Goal: Information Seeking & Learning: Learn about a topic

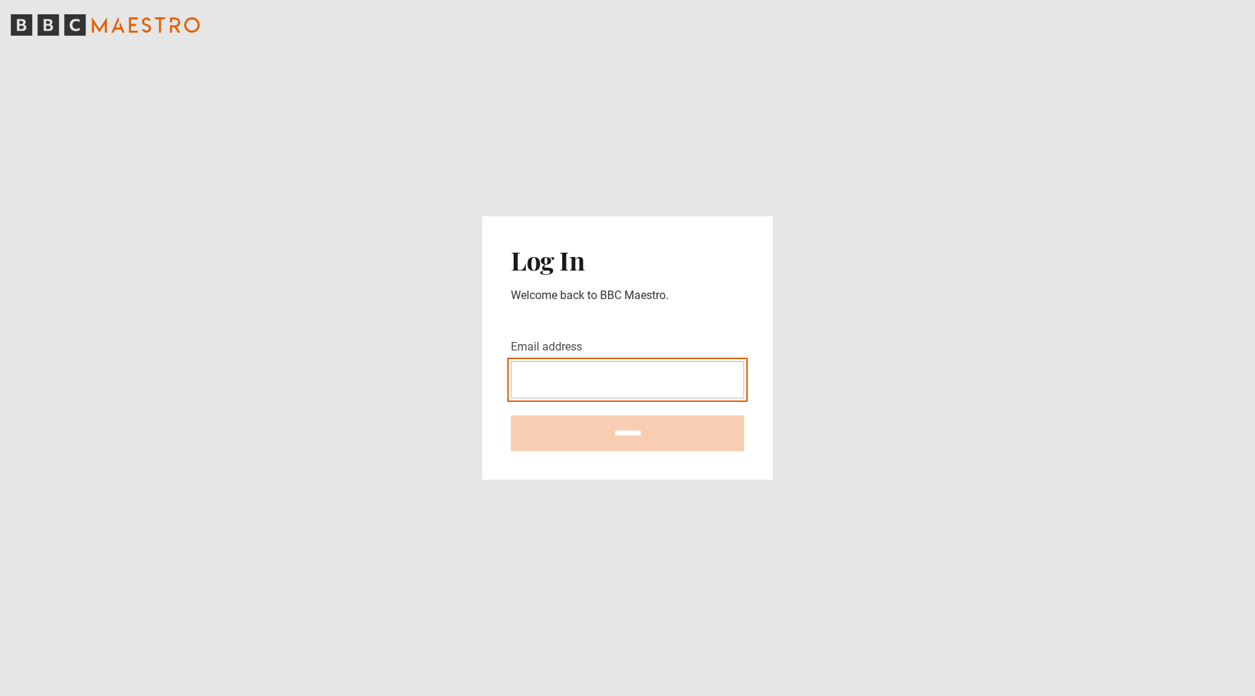
type input "**********"
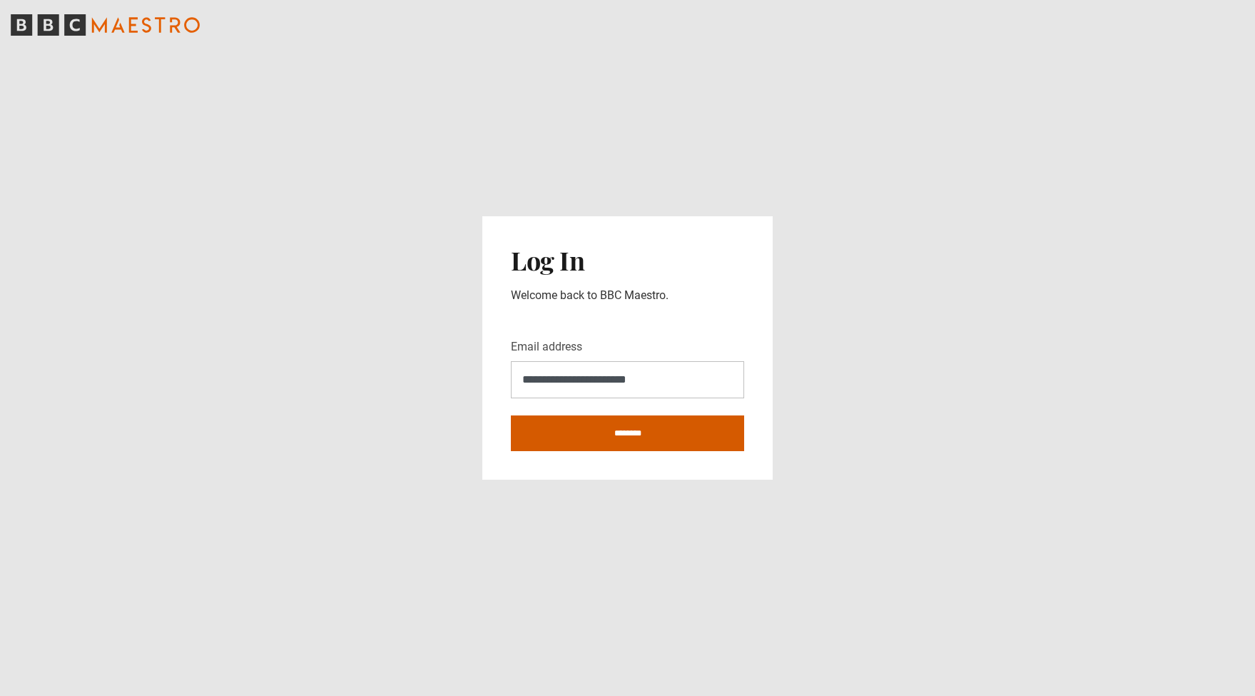
click at [644, 427] on input "********" at bounding box center [627, 433] width 233 height 36
type input "**********"
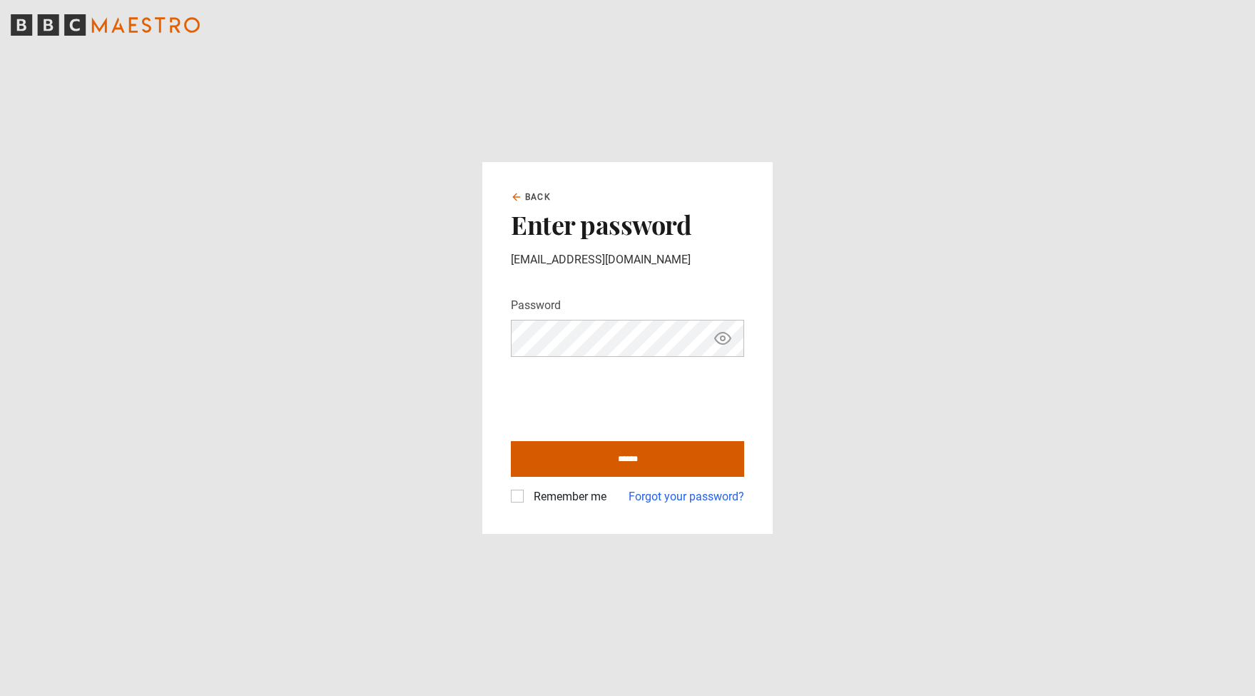
click at [622, 454] on input "******" at bounding box center [627, 459] width 233 height 36
type input "**********"
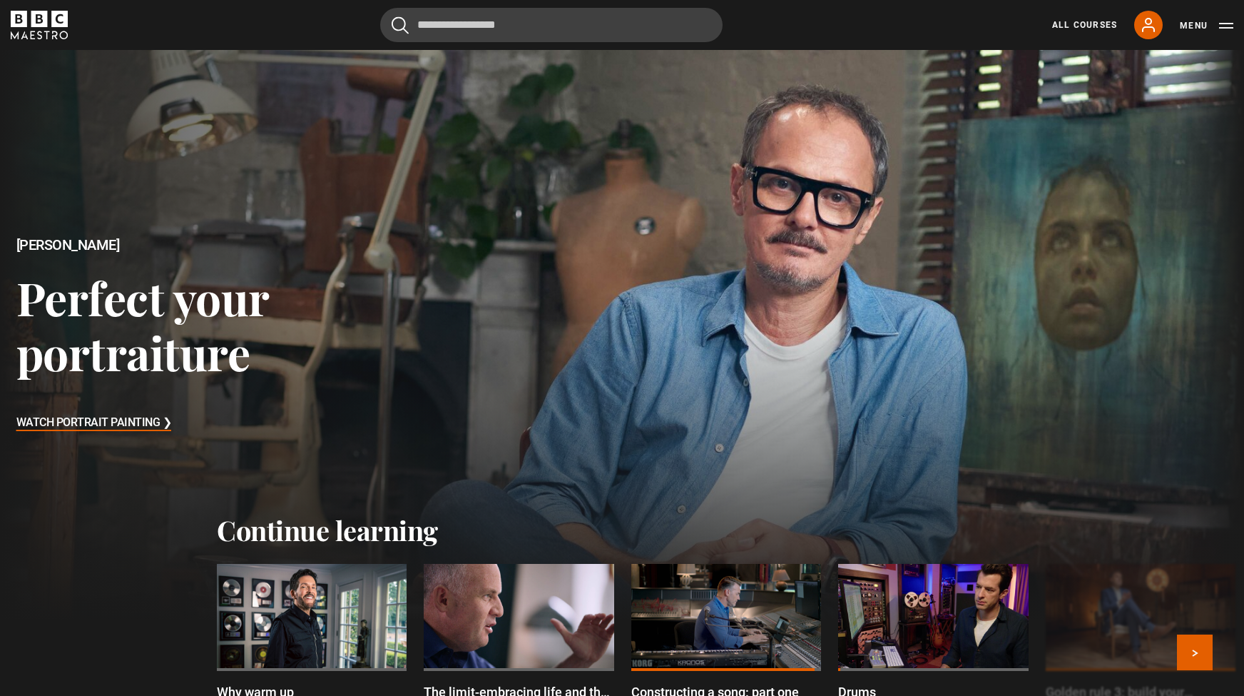
click at [301, 644] on div at bounding box center [312, 617] width 190 height 107
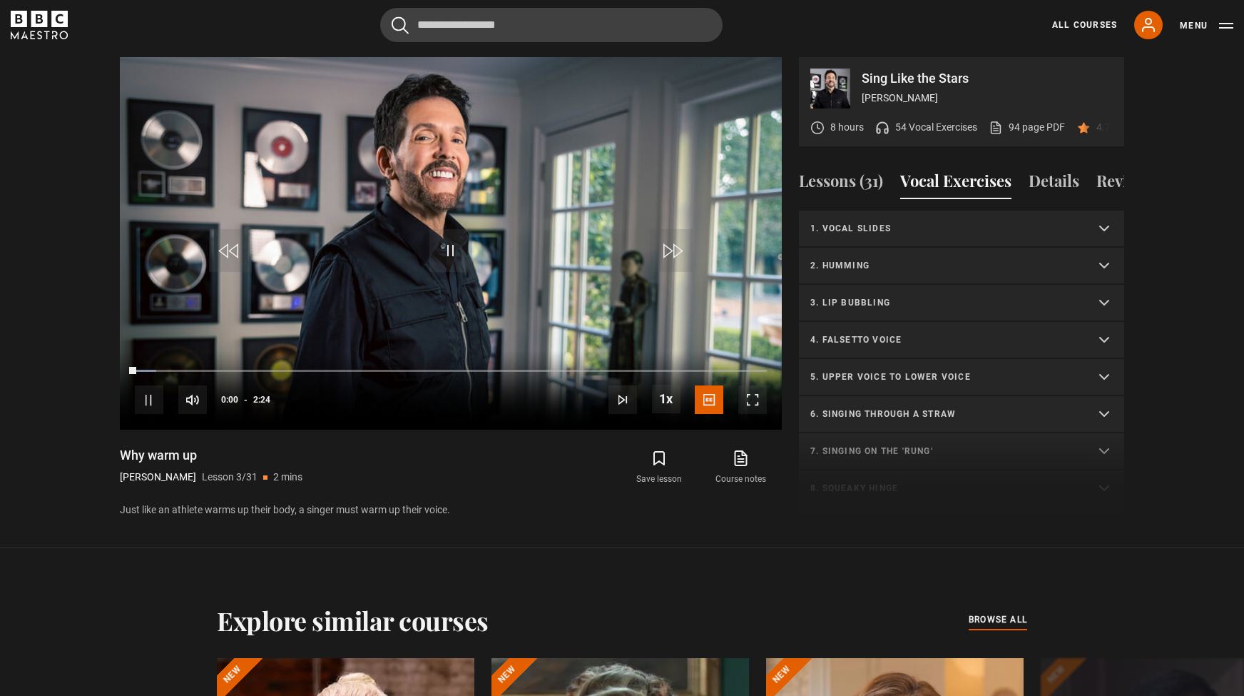
click at [919, 285] on summary "2. Humming" at bounding box center [961, 266] width 325 height 37
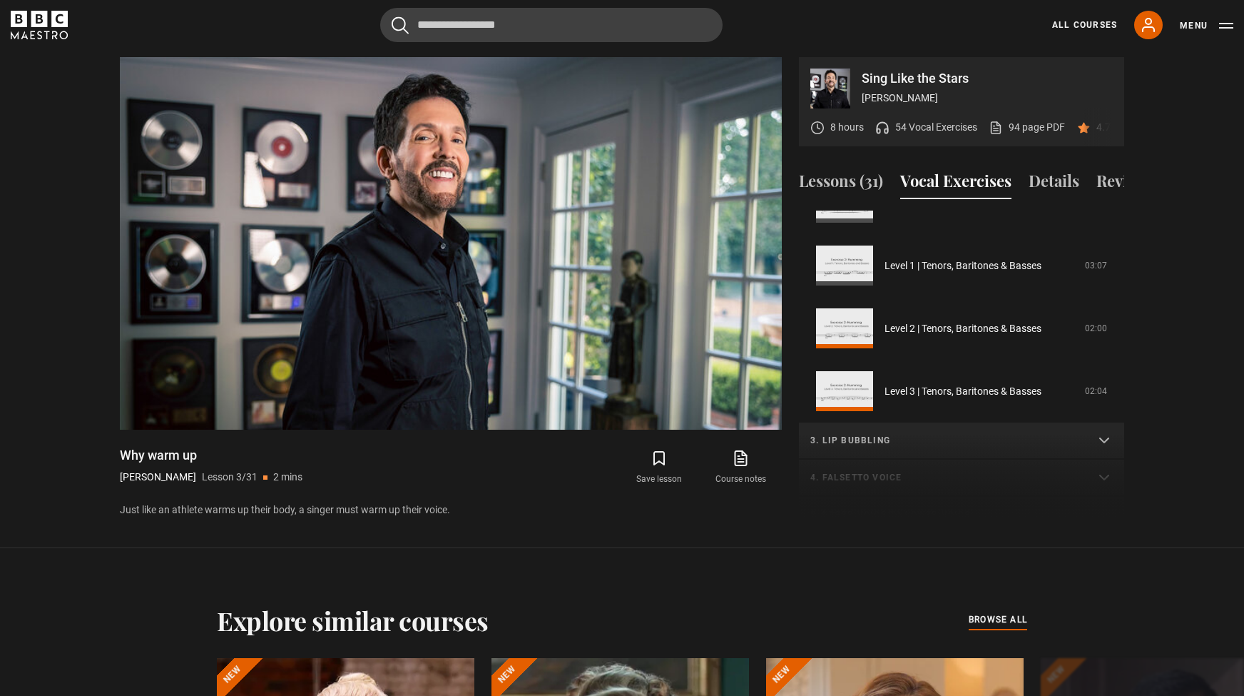
scroll to position [244, 0]
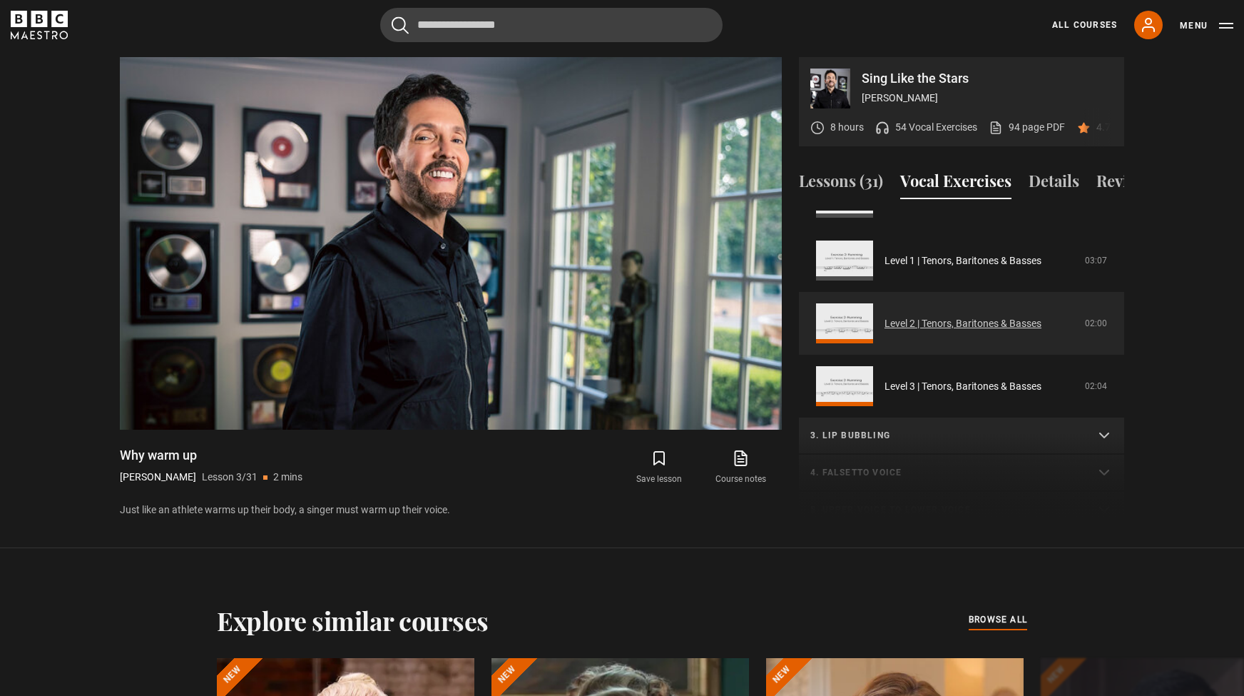
click at [1042, 331] on link "Level 2 | Tenors, Baritones & Basses" at bounding box center [963, 323] width 157 height 15
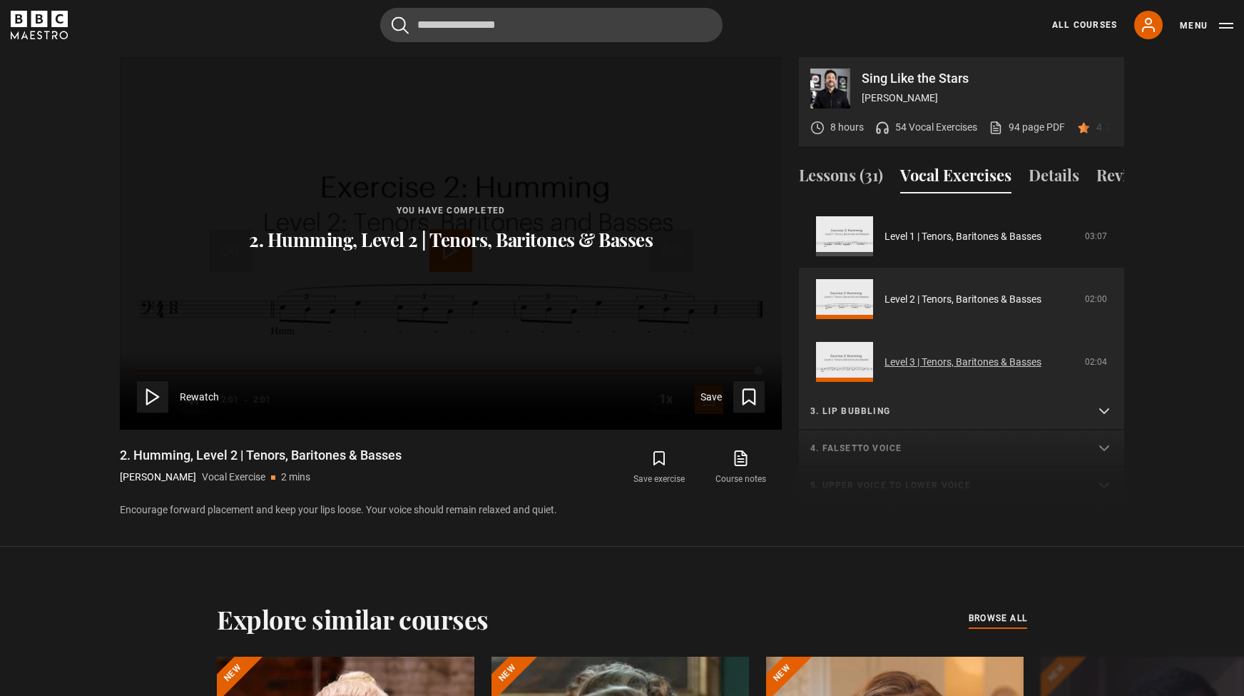
click at [983, 370] on link "Level 3 | Tenors, Baritones & Basses" at bounding box center [963, 362] width 157 height 15
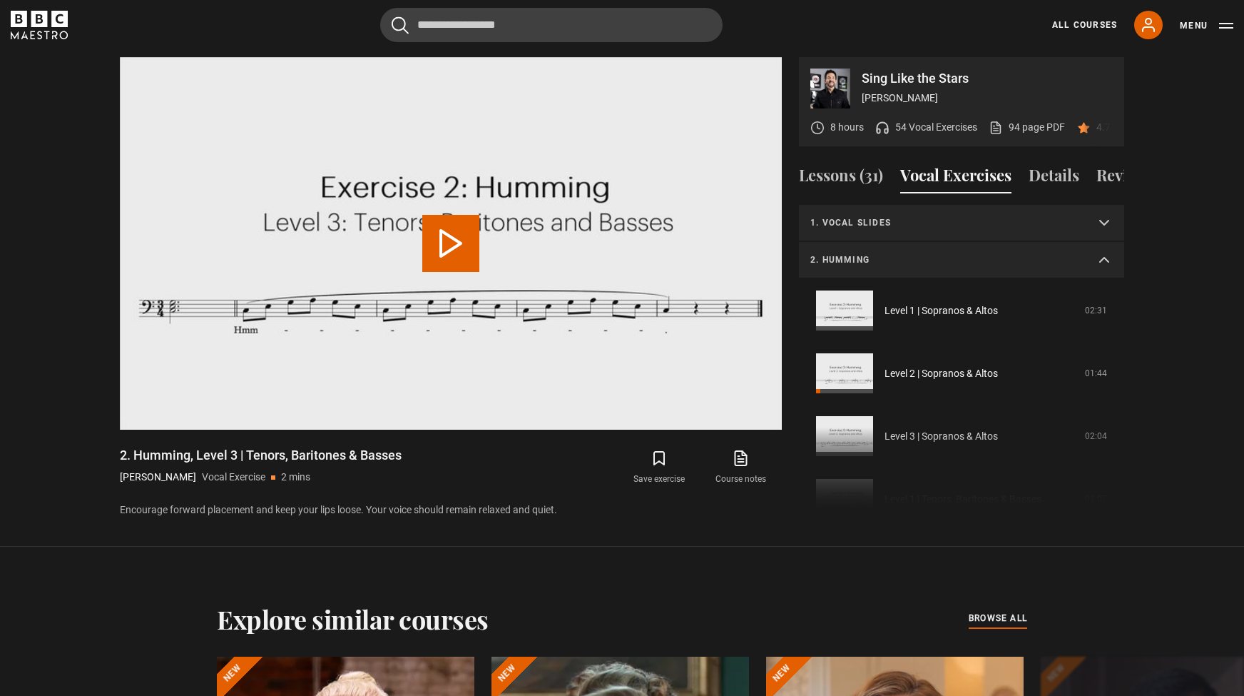
scroll to position [325, 0]
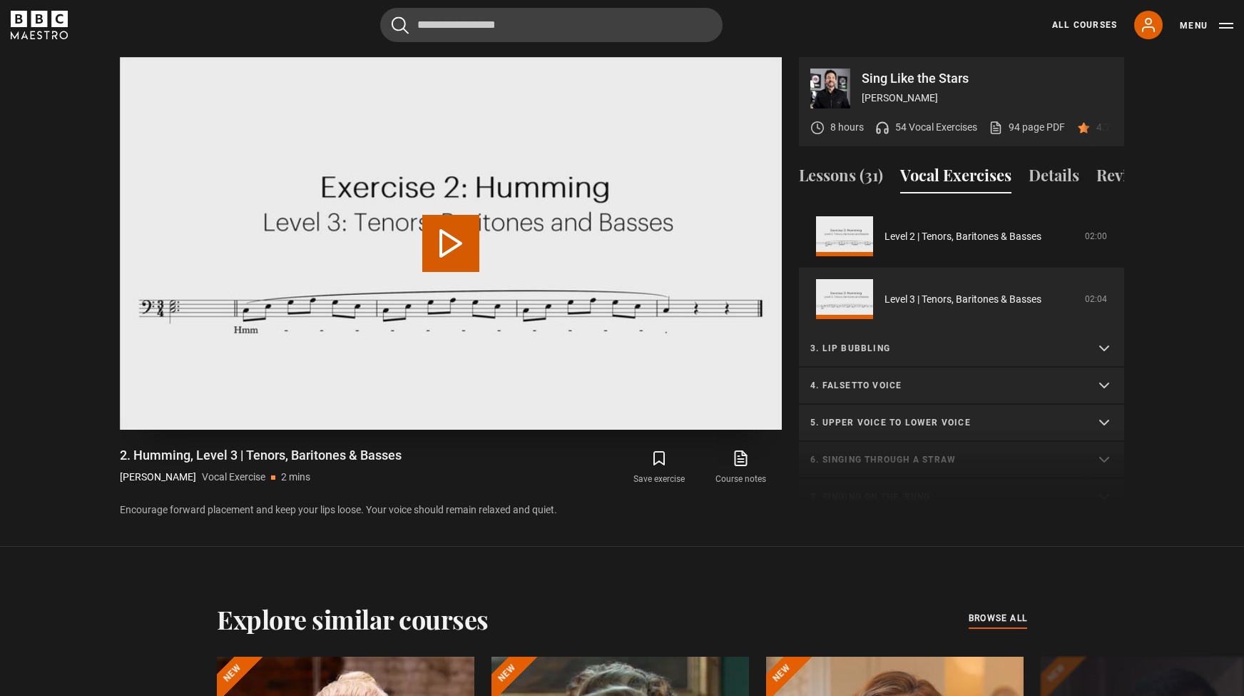
click at [469, 207] on video "Video Player" at bounding box center [451, 243] width 662 height 372
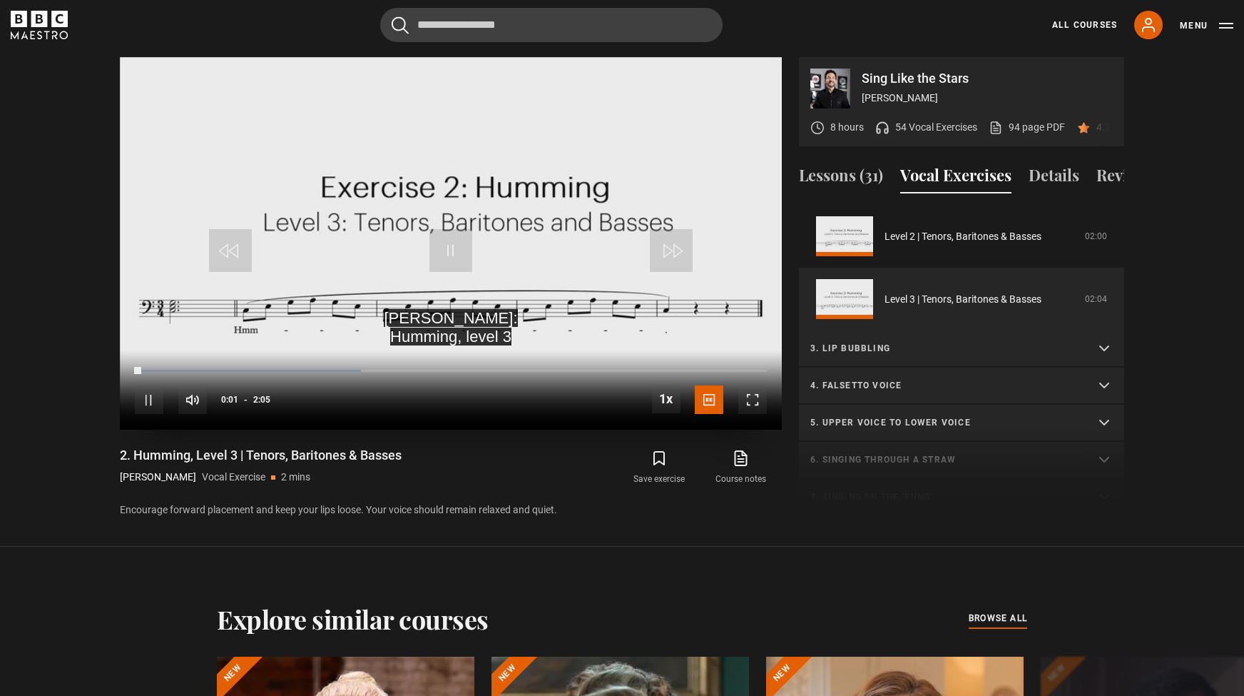
click at [748, 413] on span "Video Player" at bounding box center [752, 399] width 29 height 29
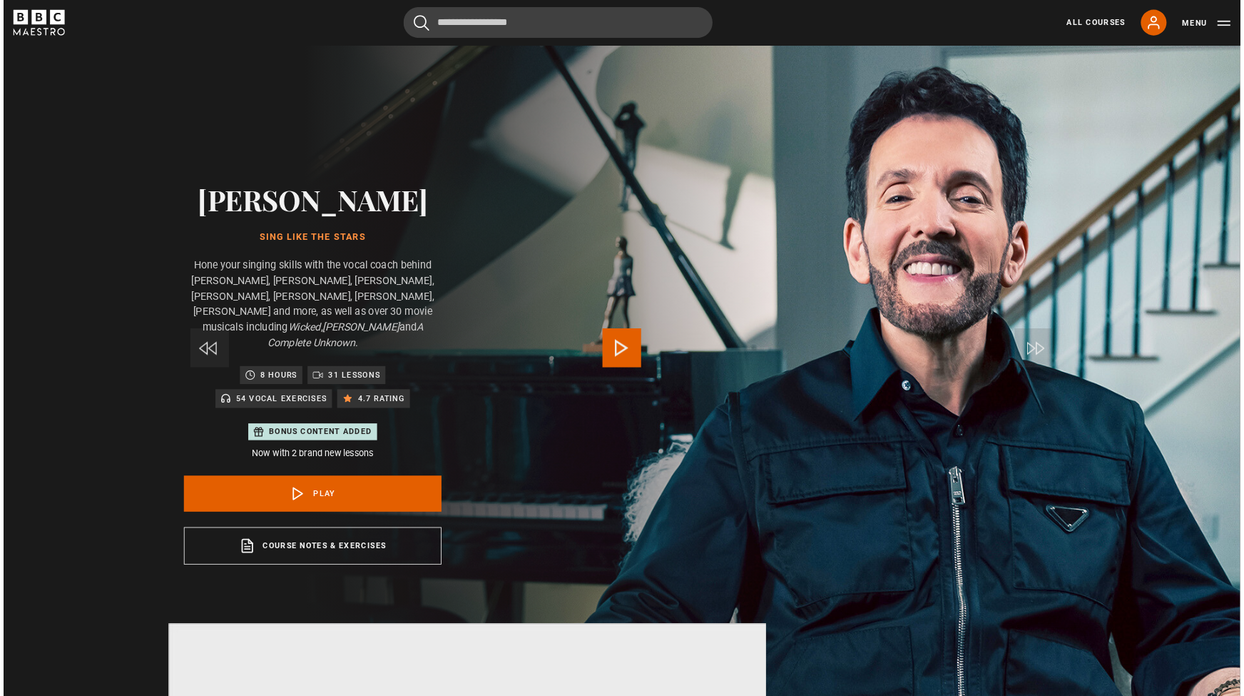
scroll to position [703, 0]
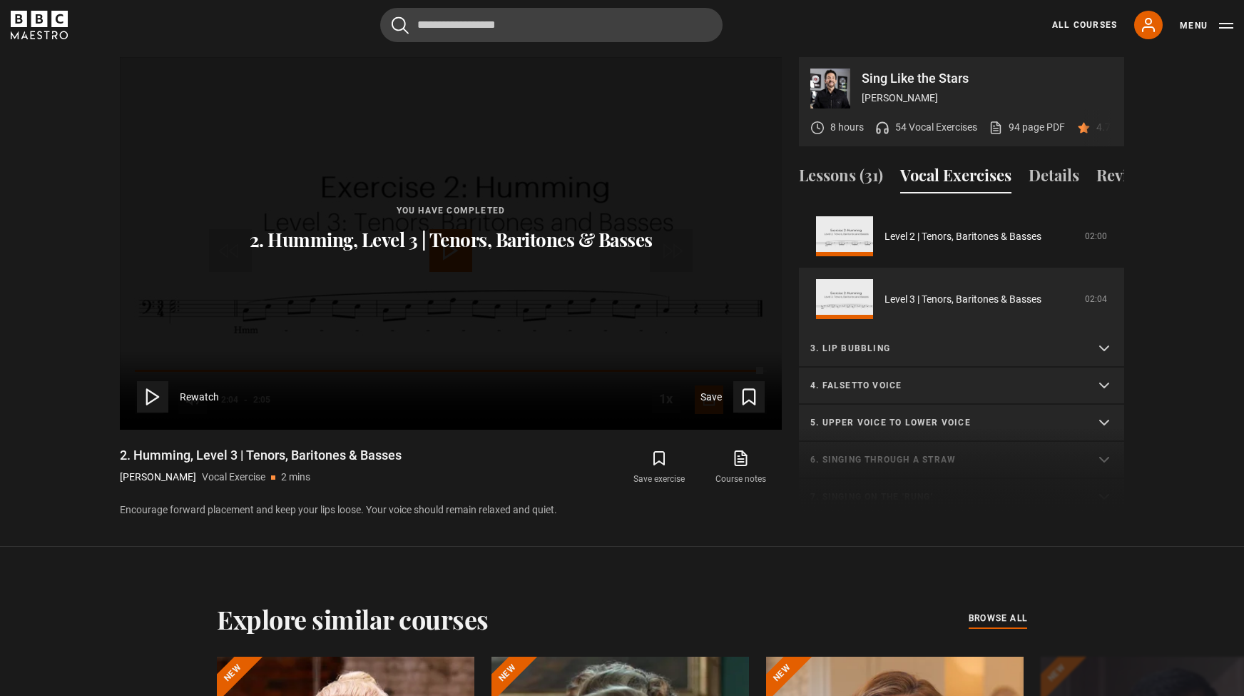
click at [992, 358] on summary "3. Lip bubbling" at bounding box center [961, 348] width 325 height 37
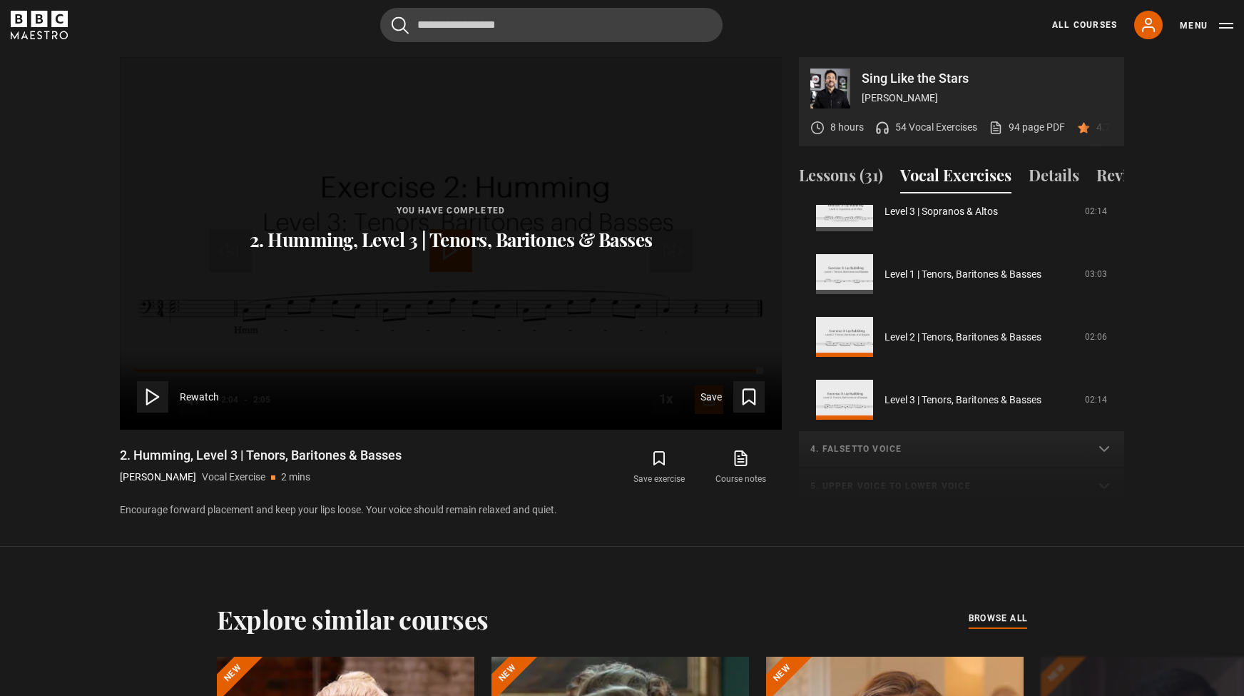
scroll to position [642, 0]
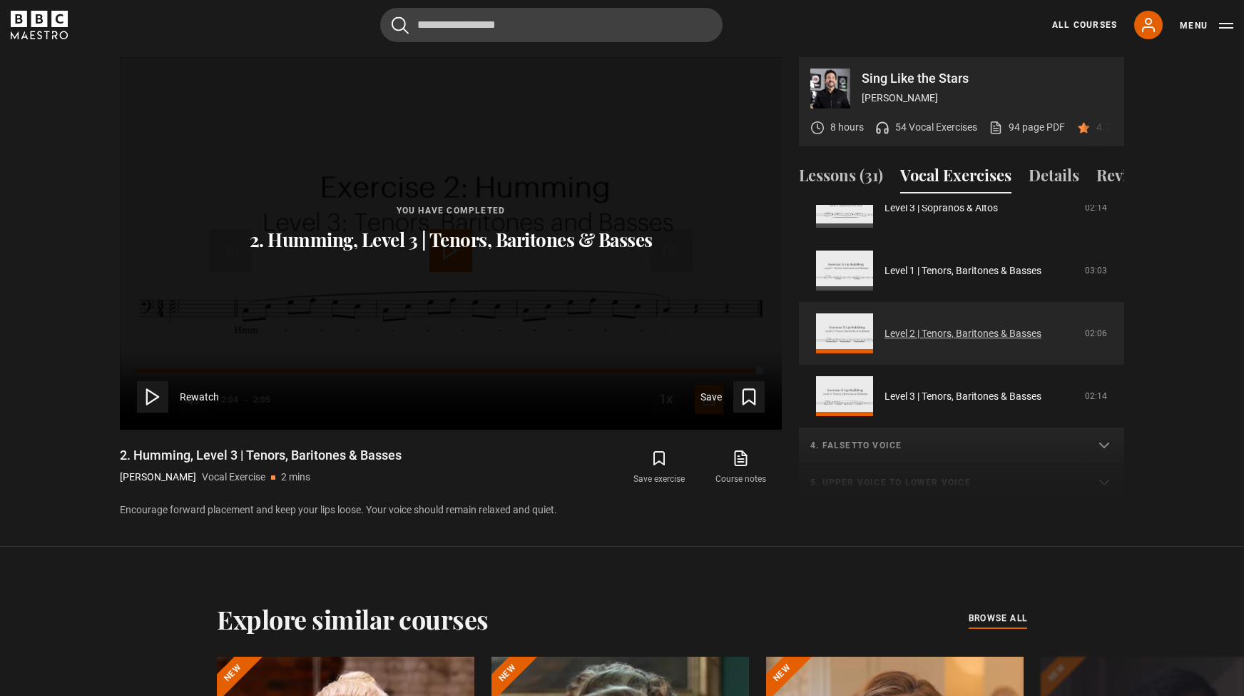
click at [1042, 341] on link "Level 2 | Tenors, Baritones & Basses" at bounding box center [963, 333] width 157 height 15
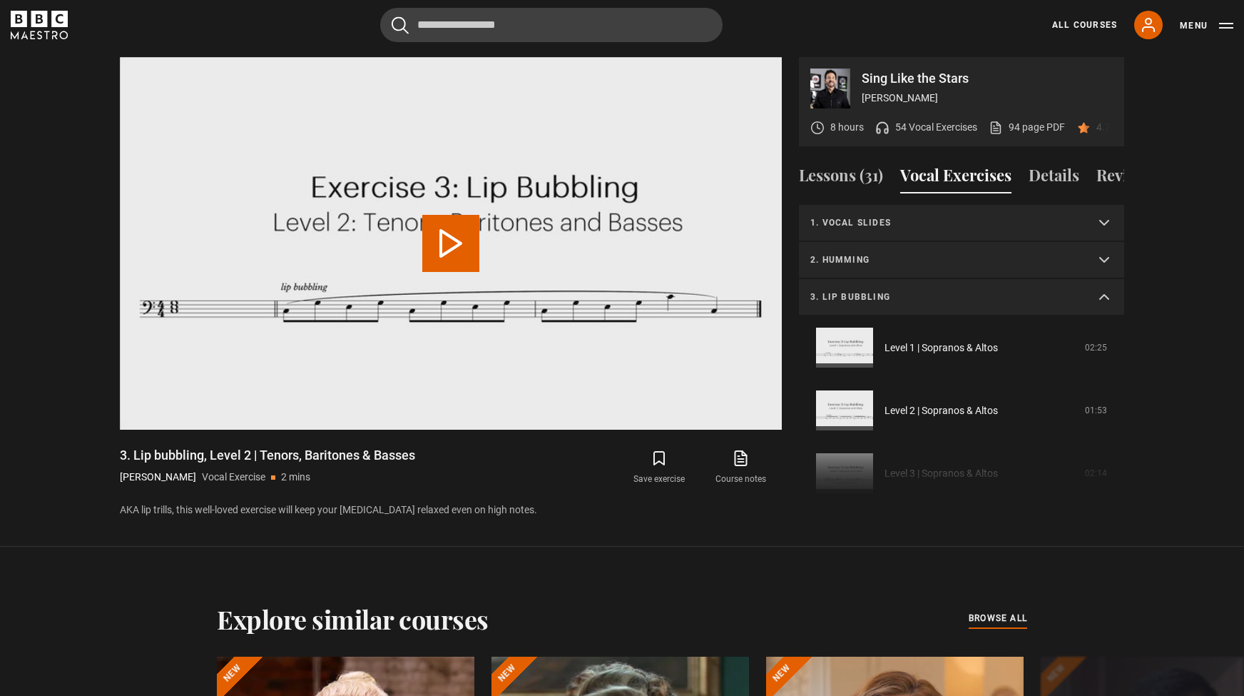
scroll to position [300, 0]
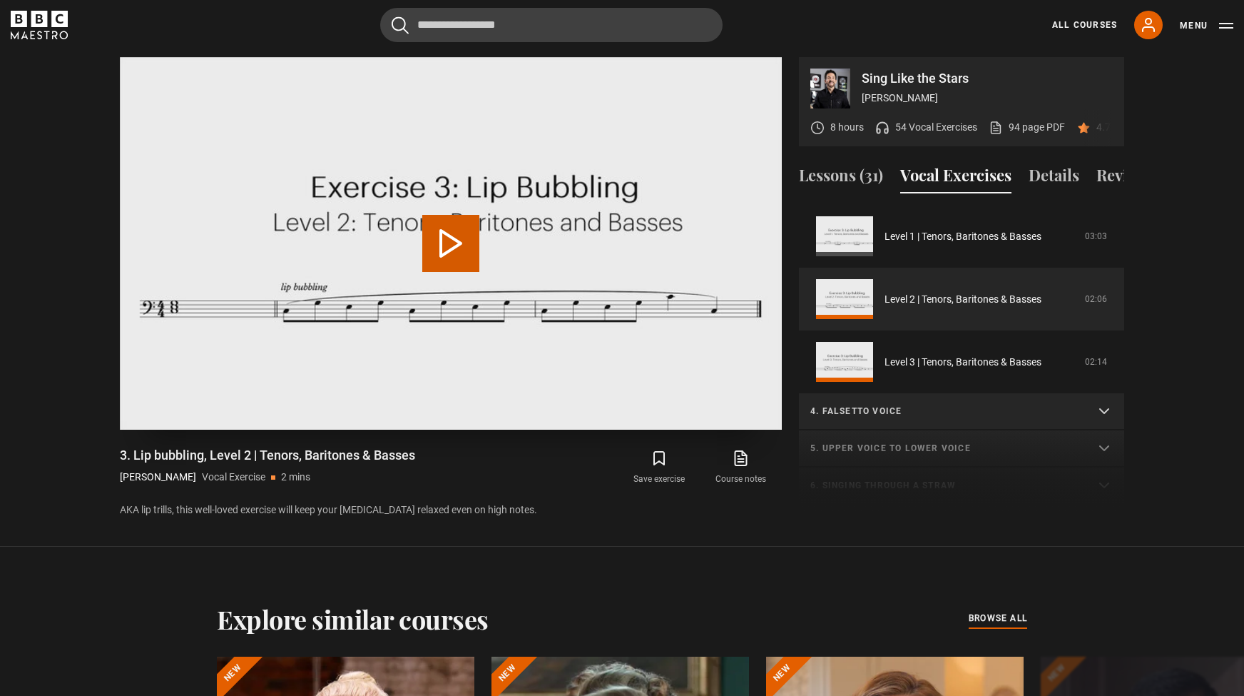
click at [499, 235] on video "Video Player" at bounding box center [451, 243] width 662 height 372
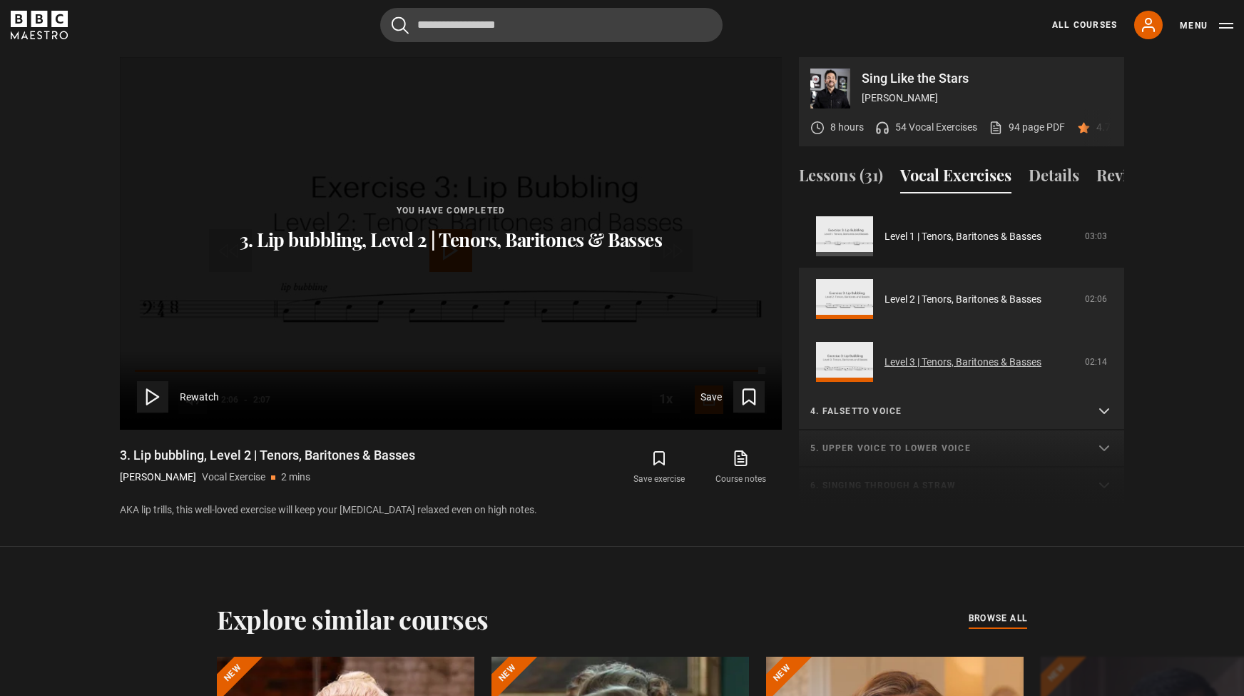
click at [1021, 370] on link "Level 3 | Tenors, Baritones & Basses" at bounding box center [963, 362] width 157 height 15
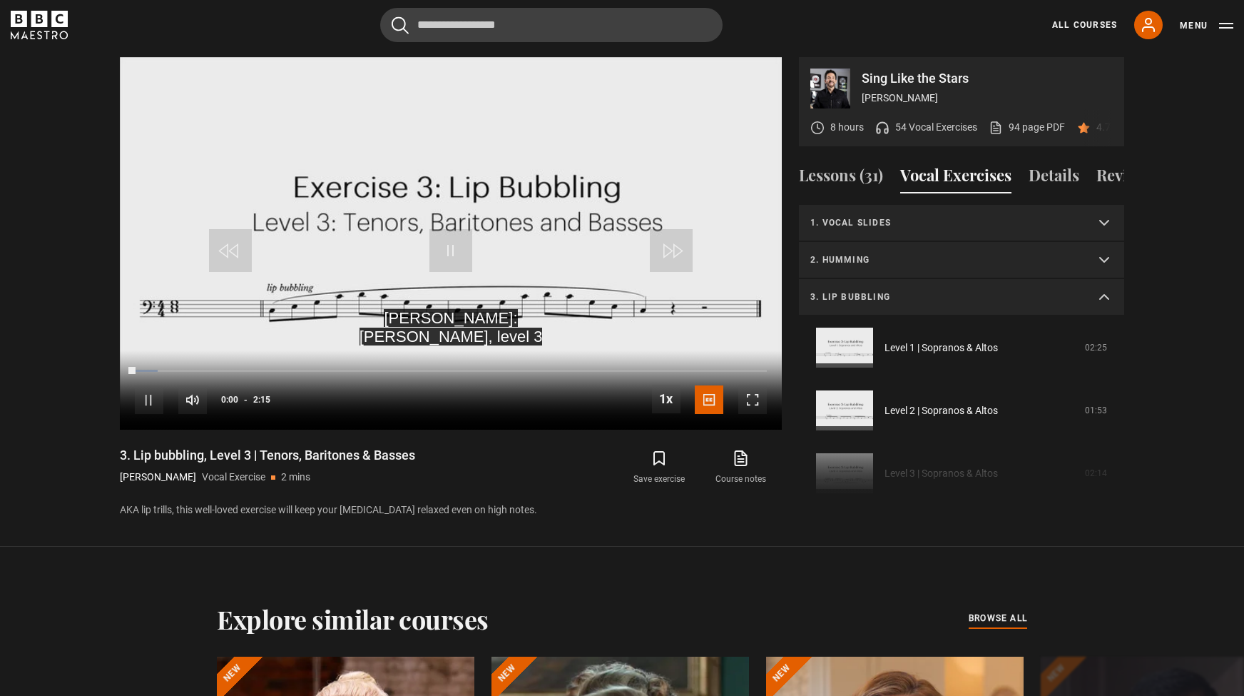
scroll to position [362, 0]
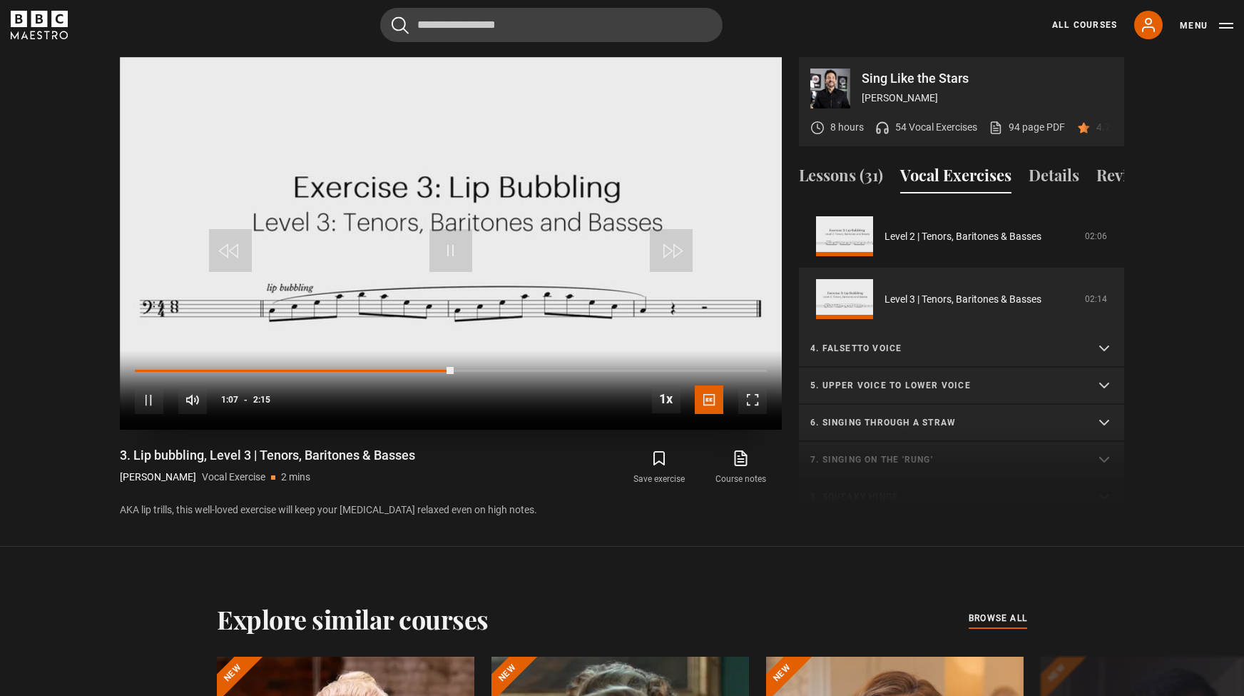
click at [444, 263] on span "Video Player" at bounding box center [450, 250] width 43 height 43
click at [451, 220] on video "Video Player" at bounding box center [451, 243] width 662 height 372
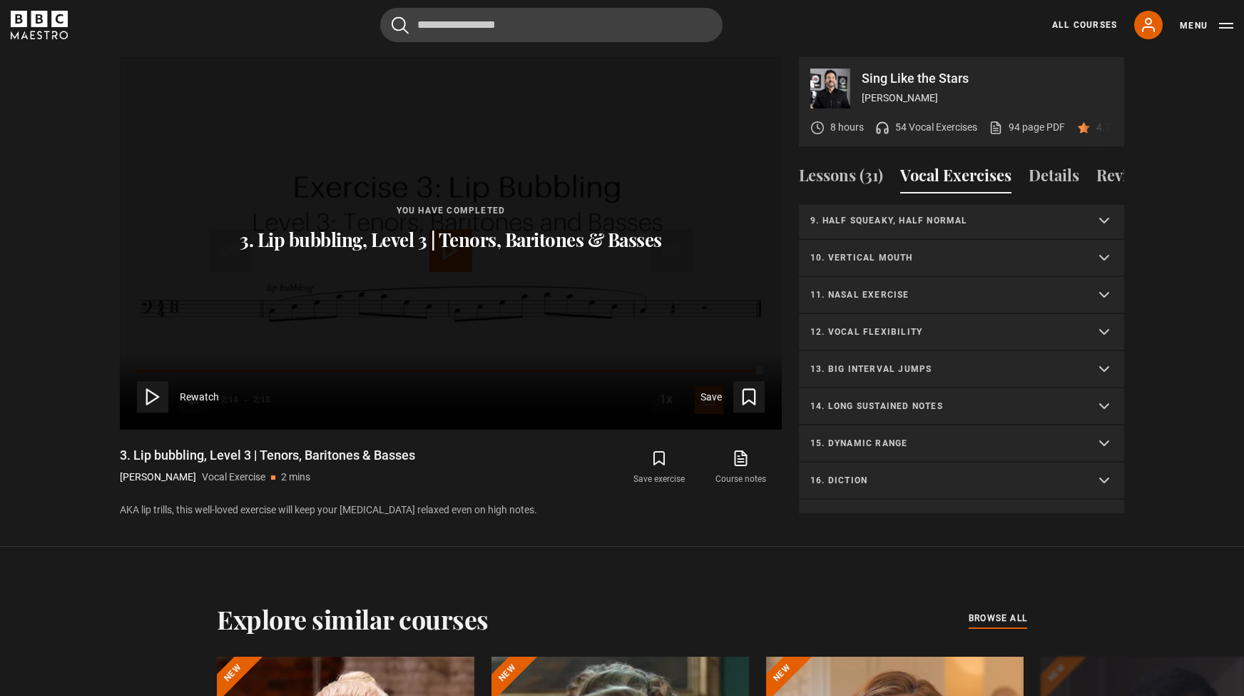
scroll to position [736, 0]
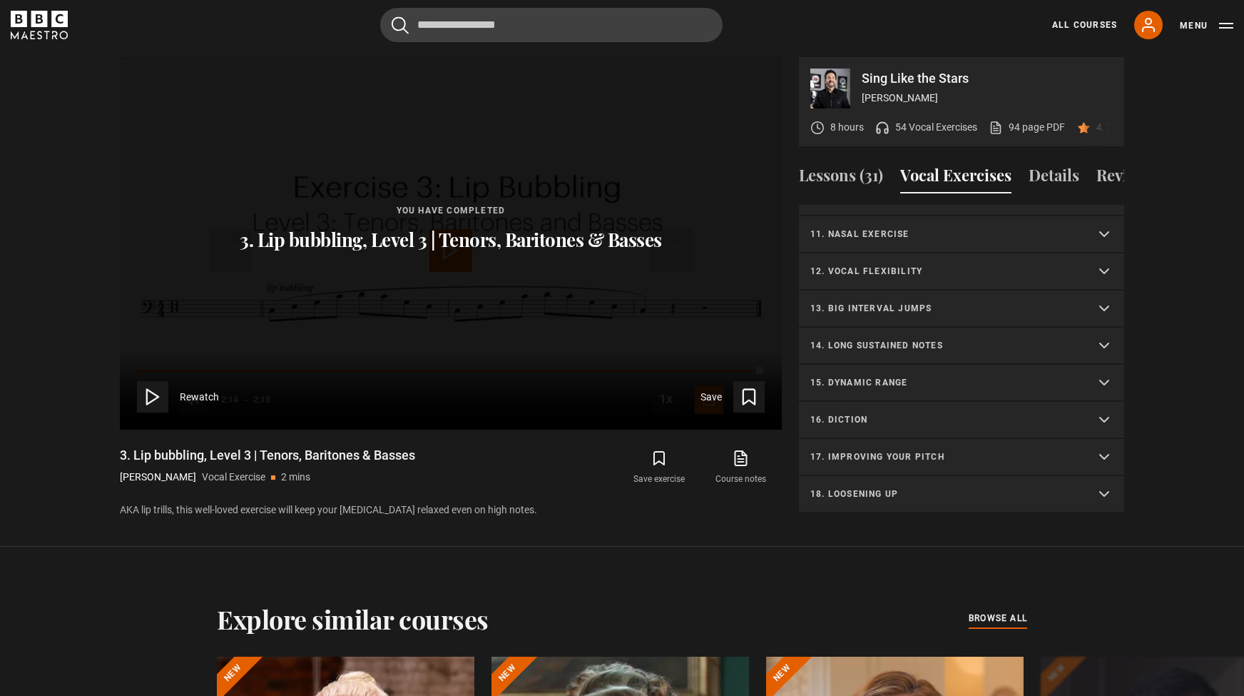
click at [925, 476] on summary "17. Improving your pitch" at bounding box center [961, 457] width 325 height 37
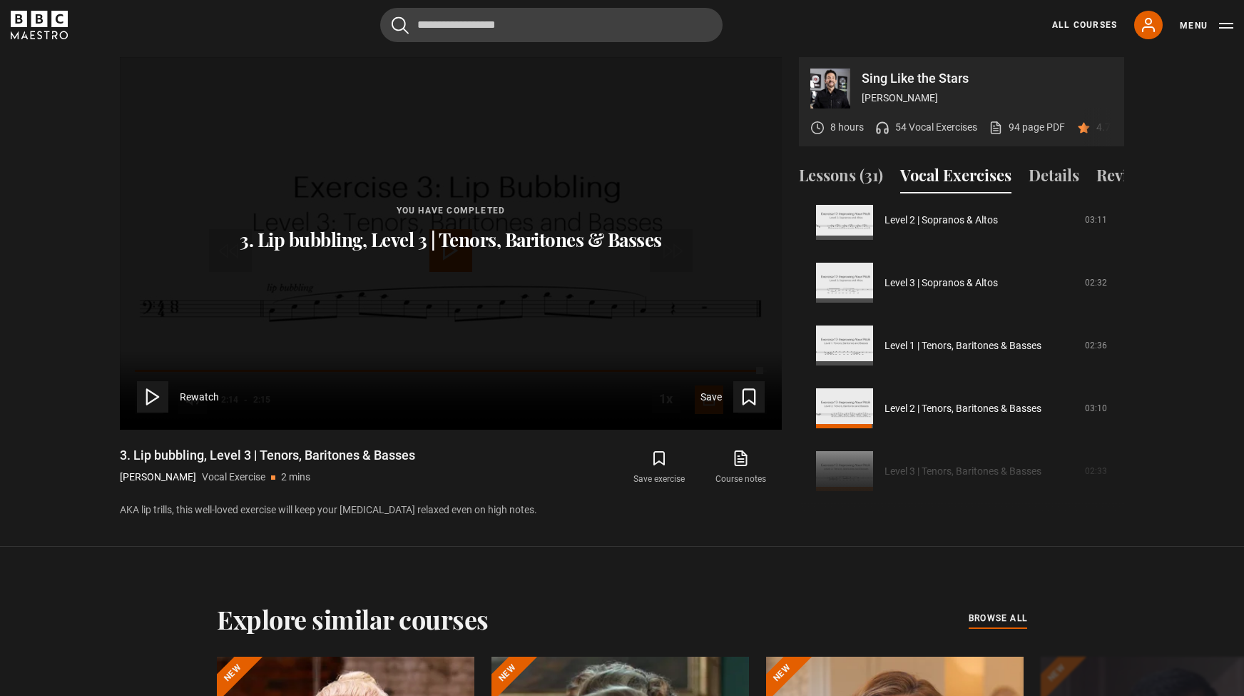
scroll to position [1113, 0]
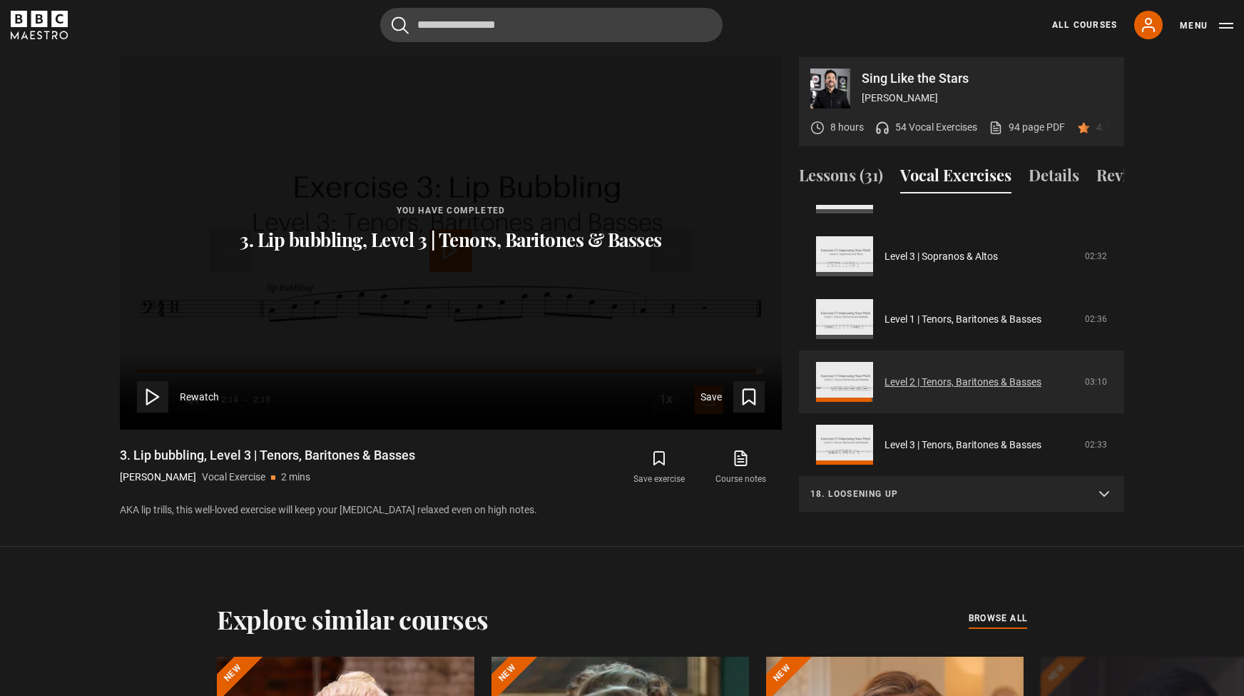
click at [1027, 390] on link "Level 2 | Tenors, Baritones & Basses" at bounding box center [963, 382] width 157 height 15
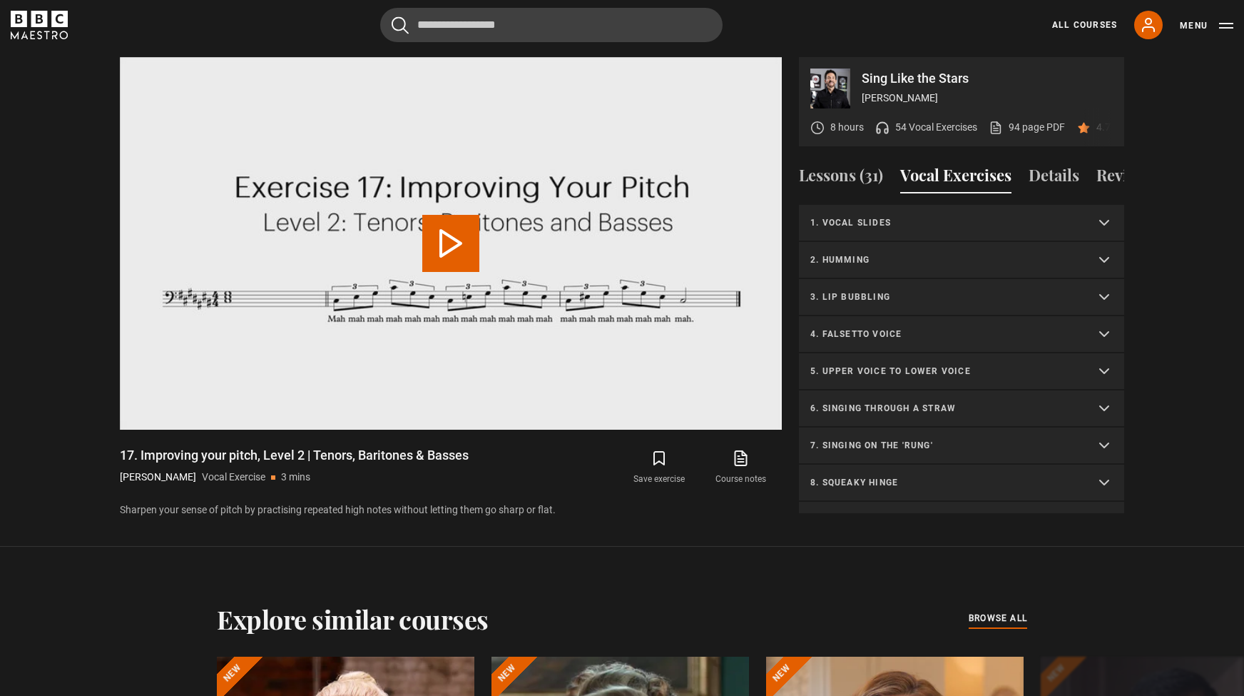
scroll to position [736, 0]
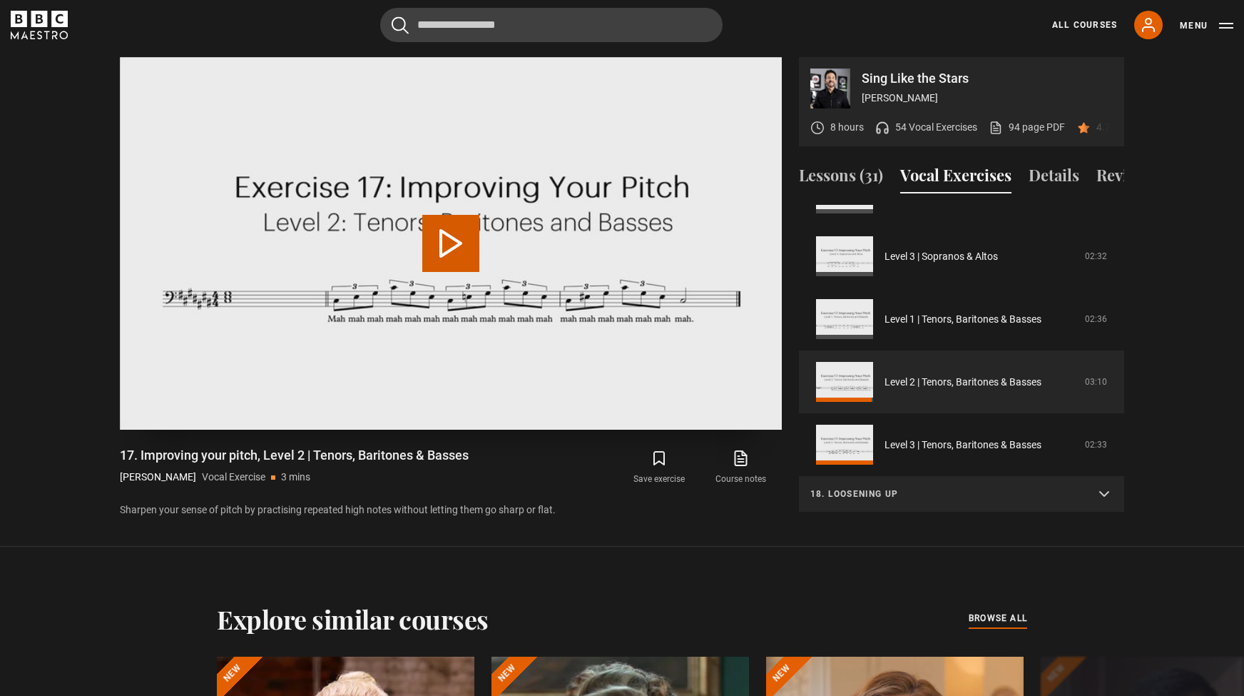
click at [477, 239] on button "Play Video" at bounding box center [450, 243] width 57 height 57
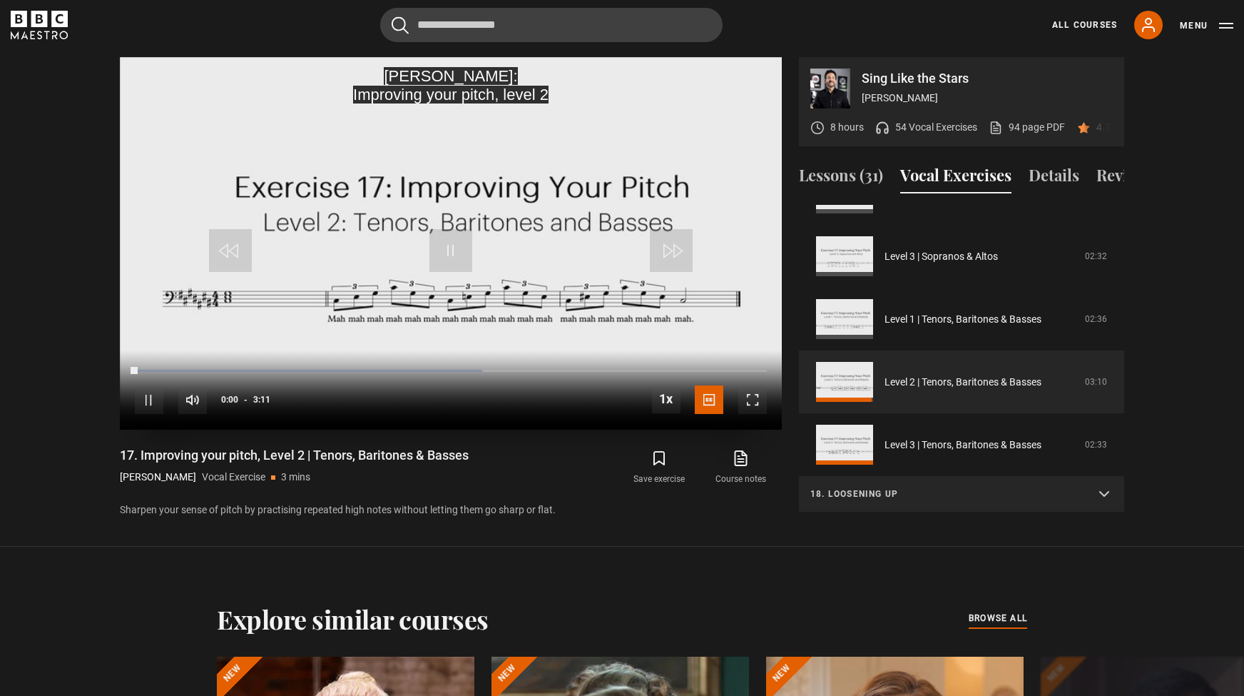
click at [757, 415] on div "10s Skip Back 10 seconds Pause 10s Skip Forward 10 seconds Loaded : 54.93% 0:00…" at bounding box center [451, 389] width 662 height 79
click at [761, 407] on span "Video Player" at bounding box center [752, 399] width 29 height 29
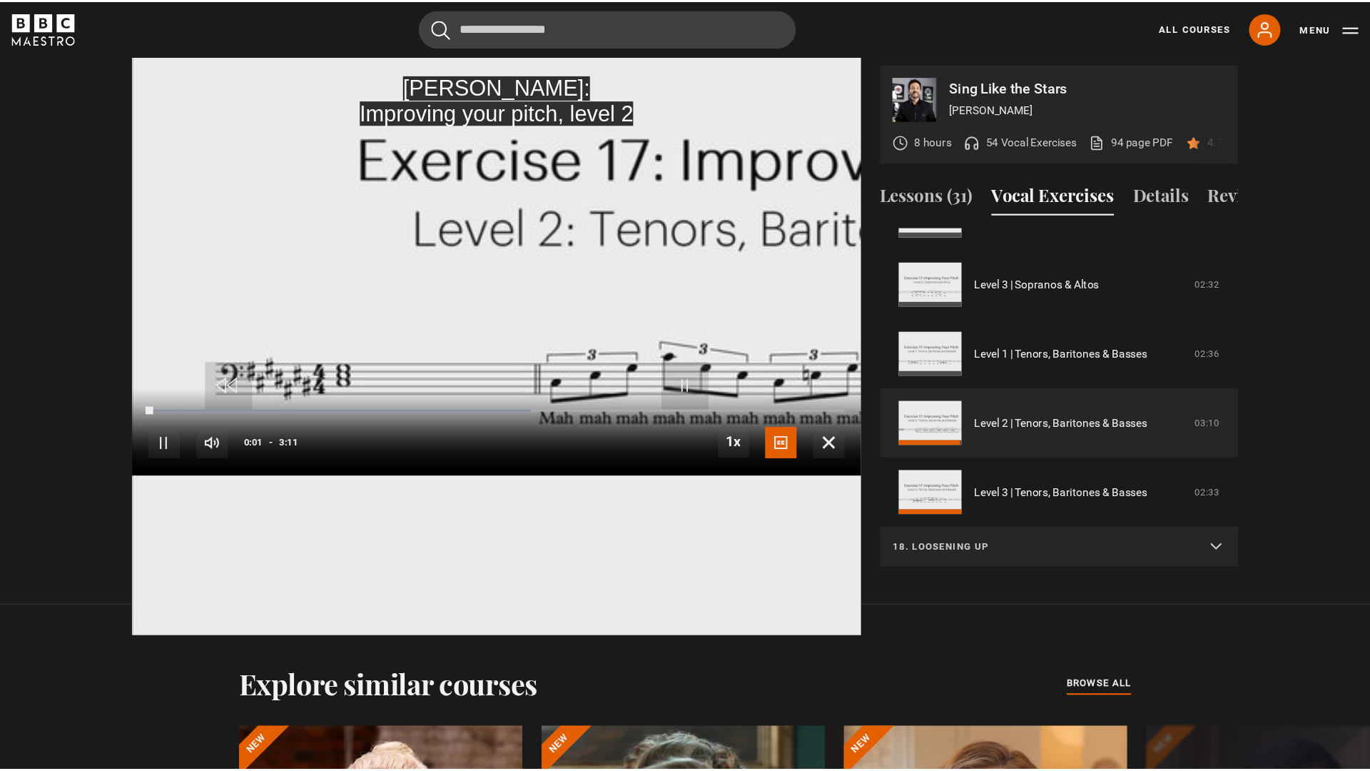
scroll to position [0, 0]
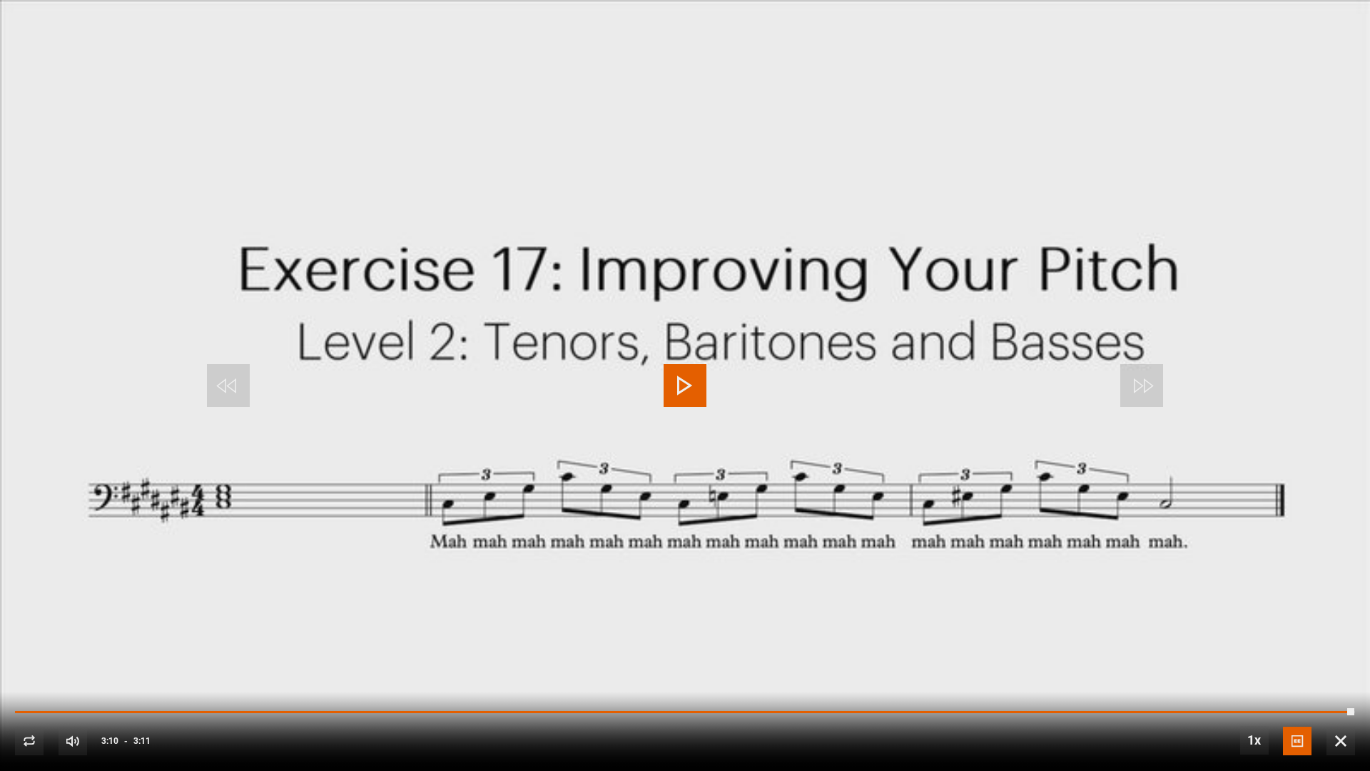
click at [1244, 695] on span "Video Player" at bounding box center [1340, 740] width 29 height 29
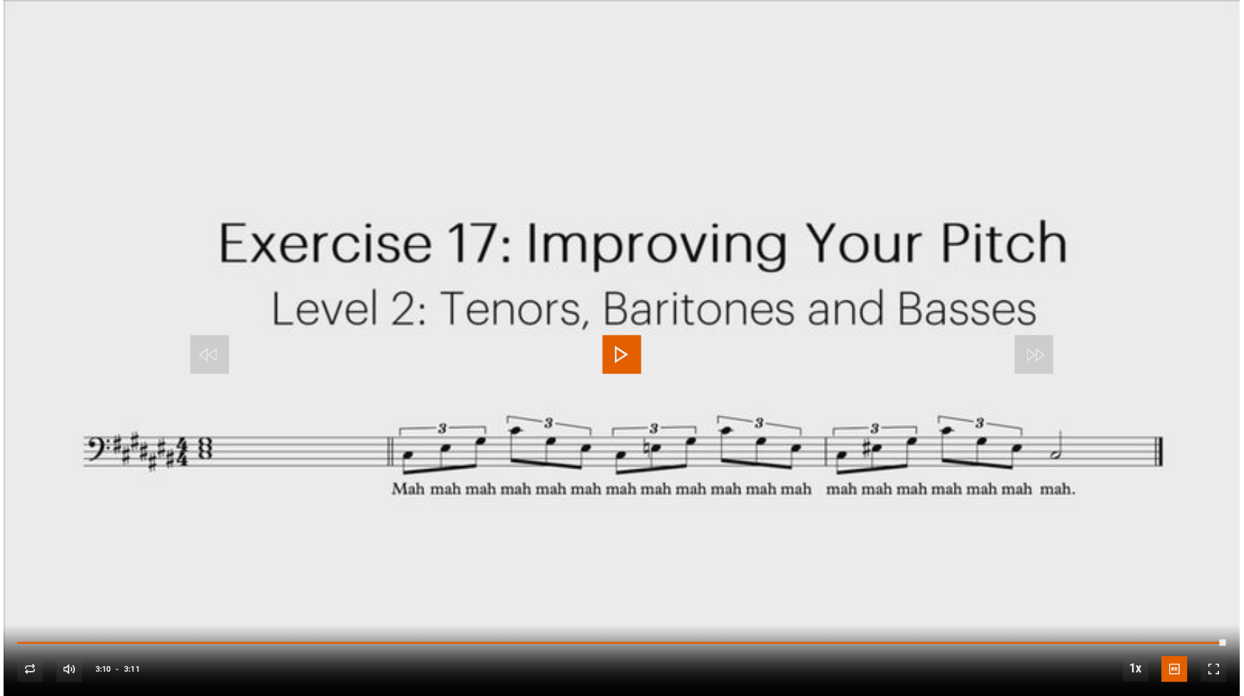
scroll to position [703, 0]
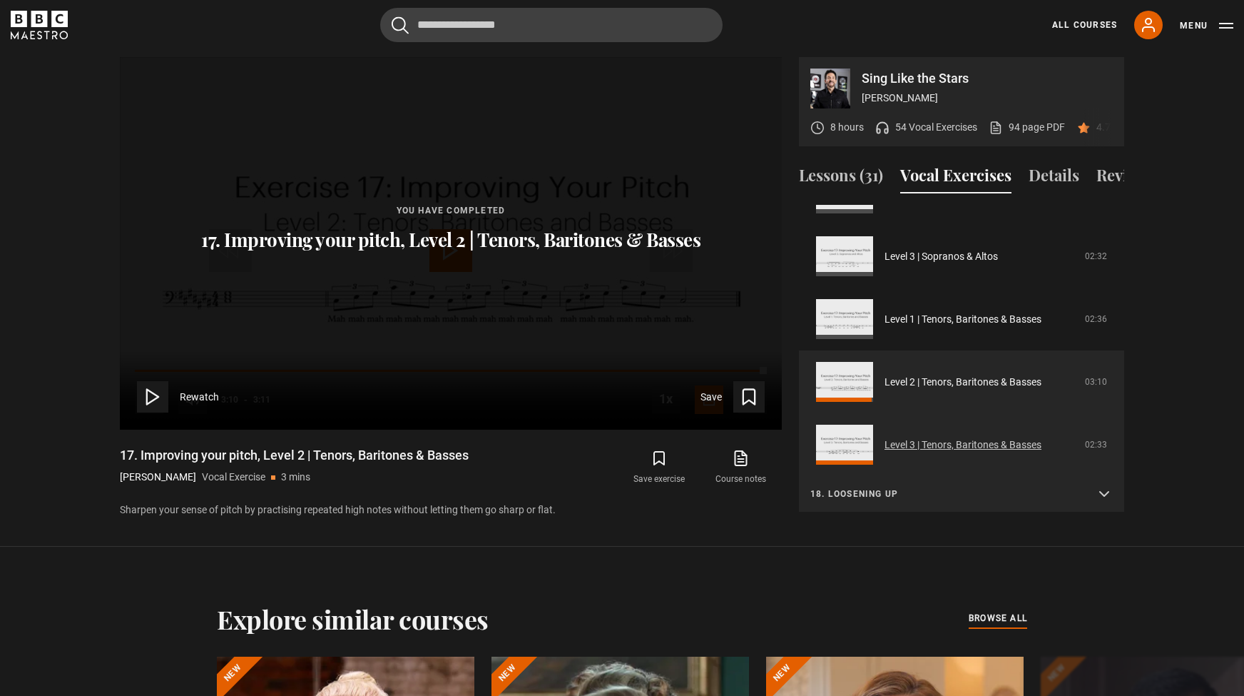
click at [938, 452] on link "Level 3 | Tenors, Baritones & Basses" at bounding box center [963, 444] width 157 height 15
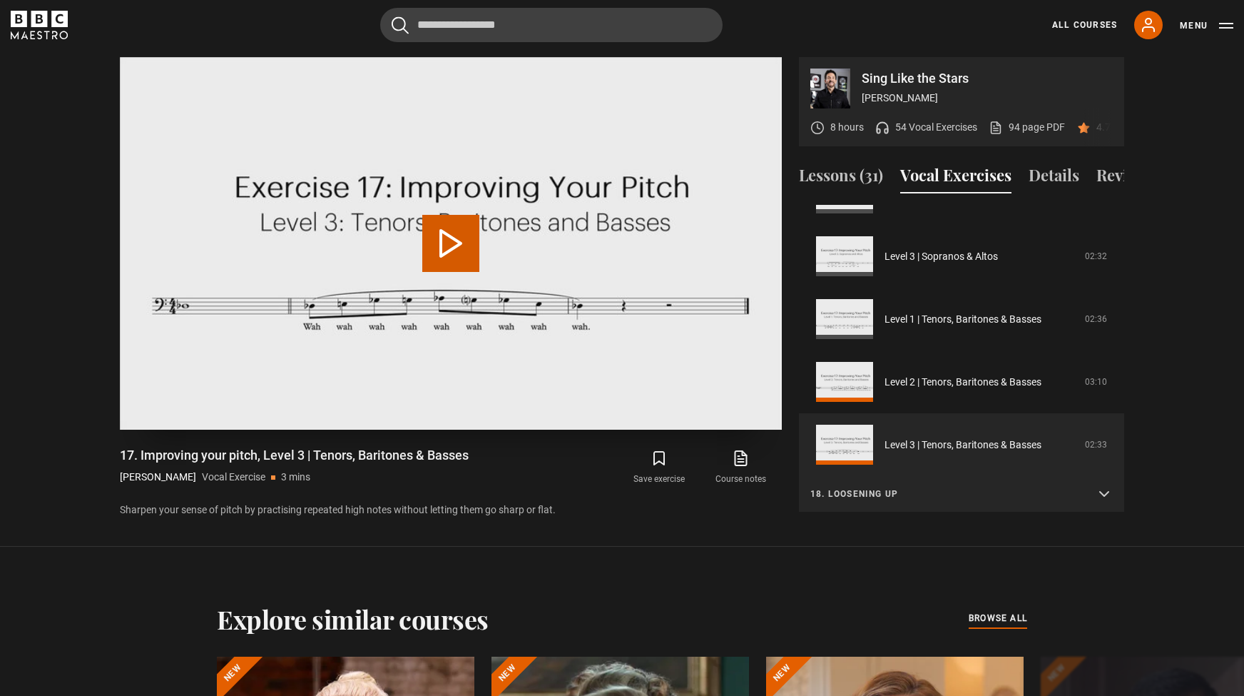
click at [590, 258] on video "Video Player" at bounding box center [451, 243] width 662 height 372
